Goal: Task Accomplishment & Management: Manage account settings

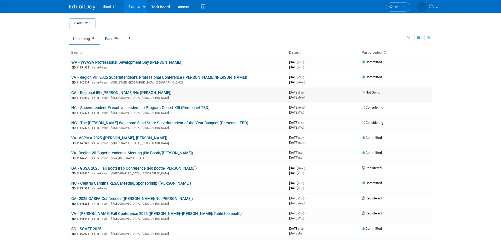
click at [120, 93] on link "GA - Regional IEI ([PERSON_NAME]/No [PERSON_NAME])" at bounding box center [121, 92] width 100 height 5
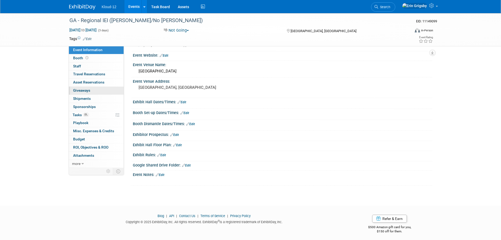
scroll to position [69, 0]
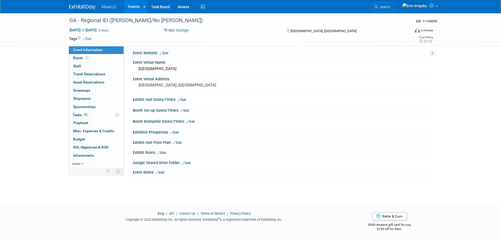
click at [132, 6] on link "Events" at bounding box center [133, 6] width 19 height 13
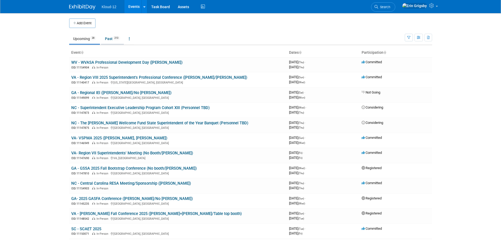
click at [106, 35] on link "Past 213" at bounding box center [112, 39] width 23 height 10
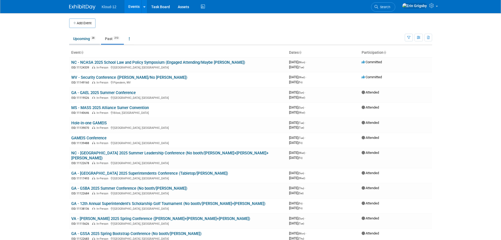
click at [88, 41] on link "Upcoming 28" at bounding box center [84, 39] width 31 height 10
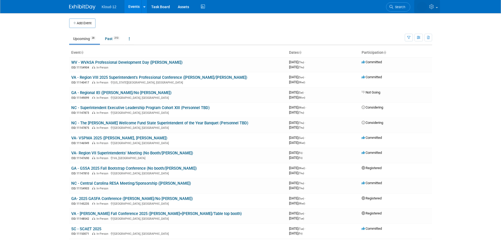
click at [434, 6] on icon at bounding box center [432, 6] width 6 height 5
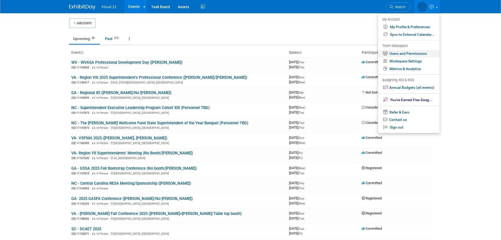
click at [400, 52] on link "Users and Permissions" at bounding box center [409, 54] width 62 height 8
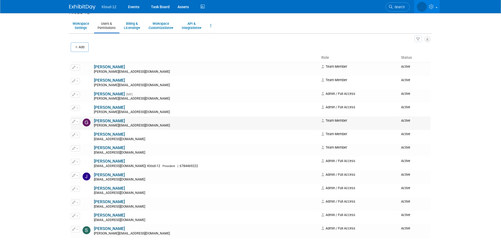
scroll to position [26, 0]
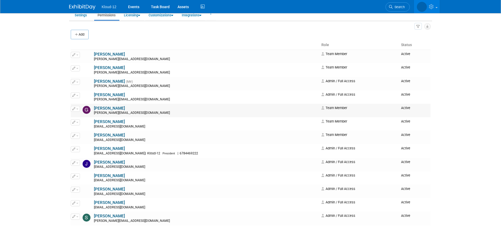
click at [76, 109] on button "button" at bounding box center [75, 109] width 9 height 6
click at [80, 116] on link "Edit" at bounding box center [92, 116] width 42 height 7
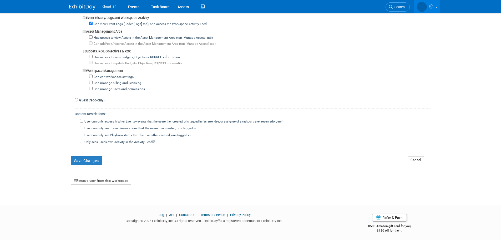
scroll to position [428, 0]
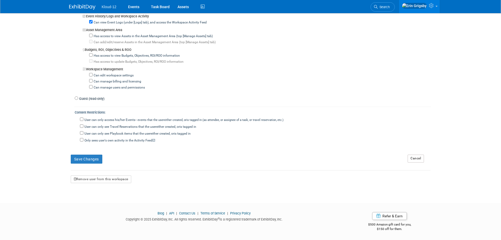
click at [421, 160] on link "Cancel" at bounding box center [416, 158] width 16 height 8
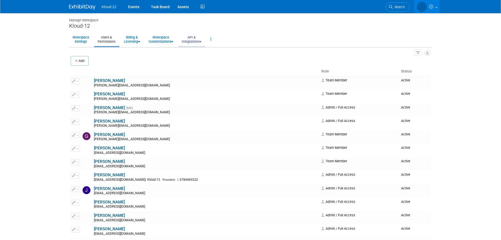
click at [187, 35] on link "API & Integrations" at bounding box center [191, 39] width 27 height 13
click at [171, 37] on link "Workspace Customizations" at bounding box center [161, 39] width 32 height 13
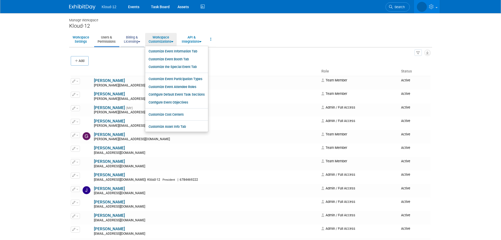
click at [131, 38] on link "Billing & Licensing" at bounding box center [131, 39] width 23 height 13
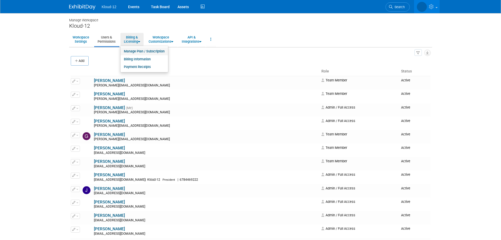
click at [158, 52] on link "Manage Plan / Subscription" at bounding box center [144, 51] width 48 height 8
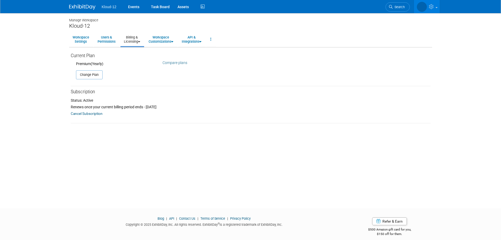
click at [136, 42] on link "Billing & Licensing" at bounding box center [131, 39] width 23 height 13
click at [138, 59] on link "Billing Information" at bounding box center [144, 59] width 48 height 8
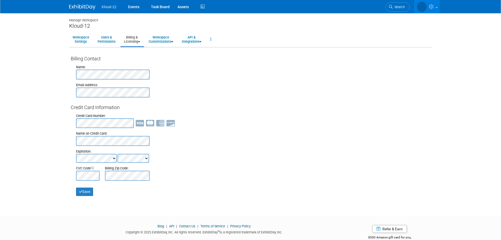
click at [133, 43] on link "Billing & Licensing" at bounding box center [131, 39] width 23 height 13
click at [134, 54] on link "Manage Plan / Subscription" at bounding box center [144, 51] width 48 height 8
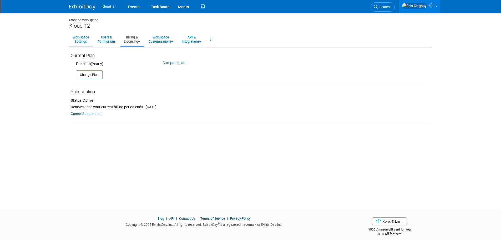
click at [83, 39] on link "Workspace Settings" at bounding box center [80, 39] width 23 height 13
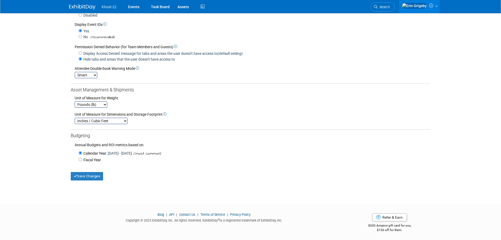
scroll to position [129, 0]
